Goal: Task Accomplishment & Management: Use online tool/utility

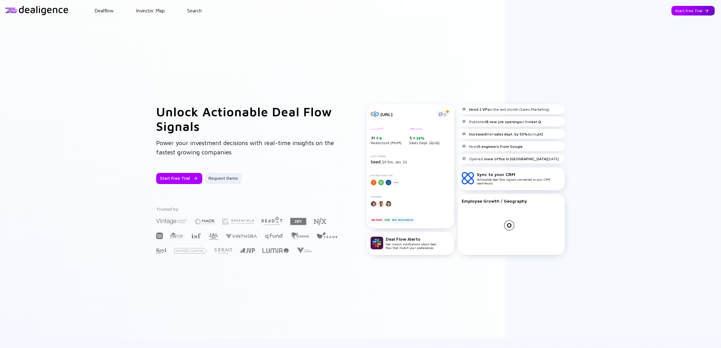
click at [686, 10] on div "Start Free Trial" at bounding box center [692, 11] width 43 height 10
click at [682, 8] on div "Start Free Trial" at bounding box center [692, 11] width 43 height 10
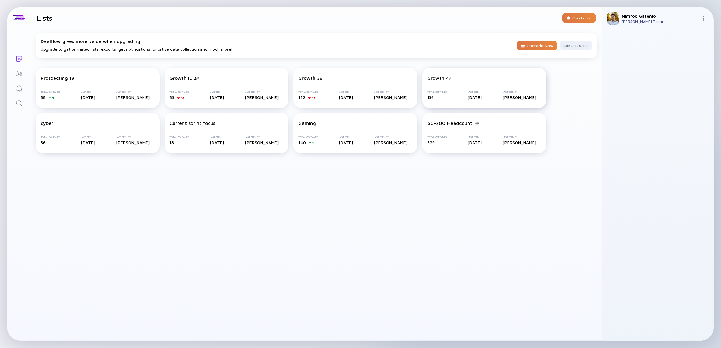
click at [453, 98] on div "Total Companies 136 Last Seen [DATE] Last Seen By [PERSON_NAME]" at bounding box center [484, 95] width 114 height 9
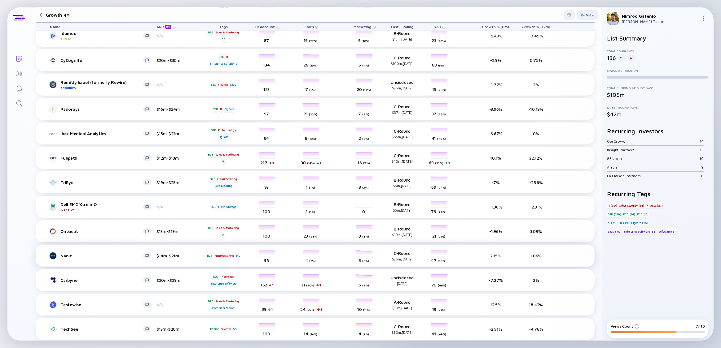
scroll to position [114, 0]
